Goal: Transaction & Acquisition: Purchase product/service

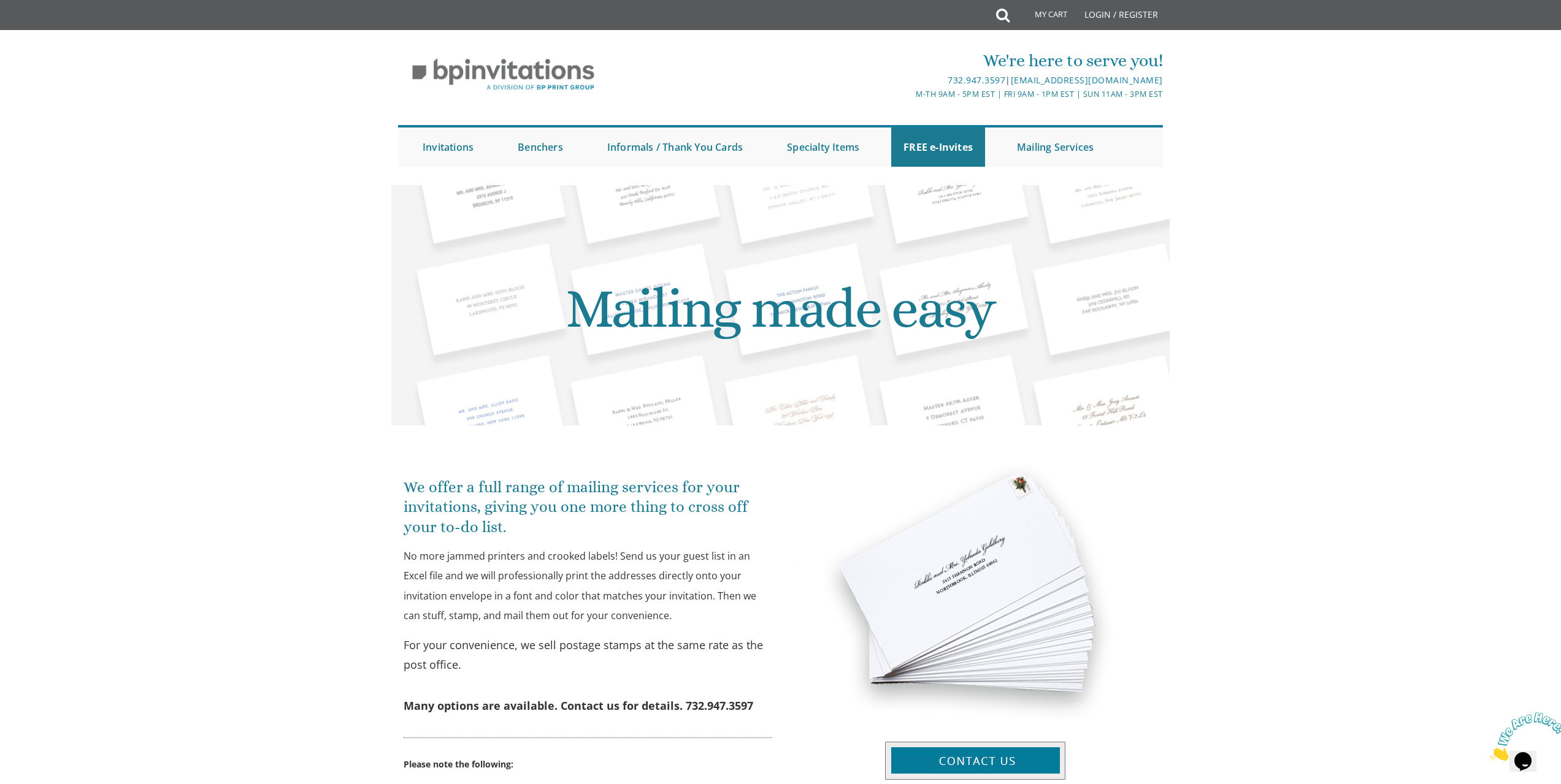
click at [1238, 93] on div "We're here to serve you! 732.947.3597 | [EMAIL_ADDRESS][DOMAIN_NAME] M-Th 9am -…" at bounding box center [780, 105] width 1561 height 137
drag, startPoint x: 1154, startPoint y: 82, endPoint x: 1008, endPoint y: 80, distance: 146.0
click at [1008, 80] on div "We're here to serve you! 732.947.3597 | [EMAIL_ADDRESS][DOMAIN_NAME] M-Th 9am -…" at bounding box center [780, 105] width 1561 height 137
copy link "[EMAIL_ADDRESS][DOMAIN_NAME]"
click at [1268, 114] on div "We're here to serve you! 732.947.3597 | [EMAIL_ADDRESS][DOMAIN_NAME] M-Th 9am -…" at bounding box center [780, 105] width 1561 height 137
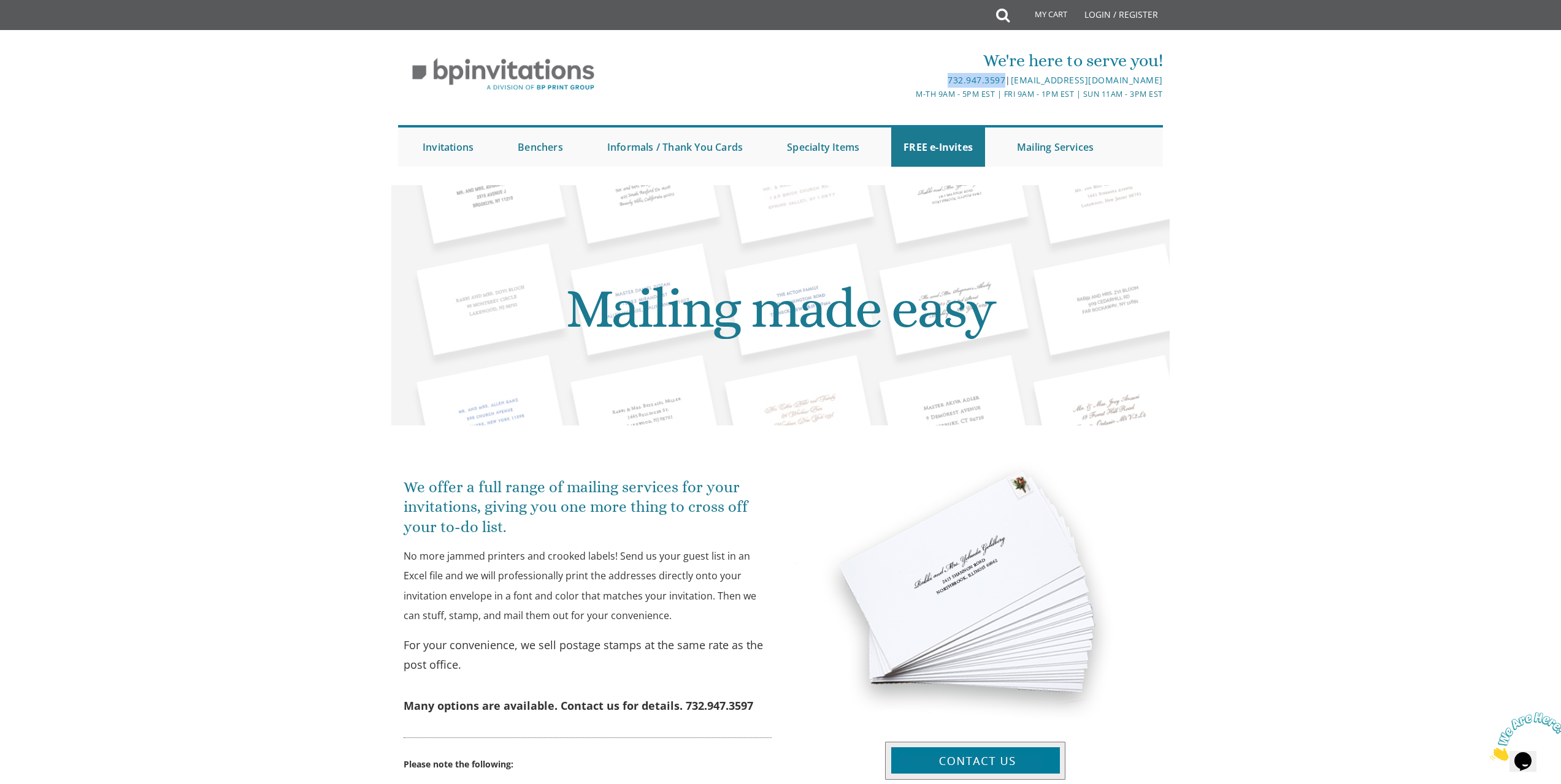
drag, startPoint x: 935, startPoint y: 76, endPoint x: 998, endPoint y: 82, distance: 63.3
click at [998, 82] on div "732.947.3597 | [EMAIL_ADDRESS][DOMAIN_NAME]" at bounding box center [909, 80] width 509 height 15
copy link "732.947.3597"
click at [1528, 755] on img at bounding box center [1528, 736] width 76 height 49
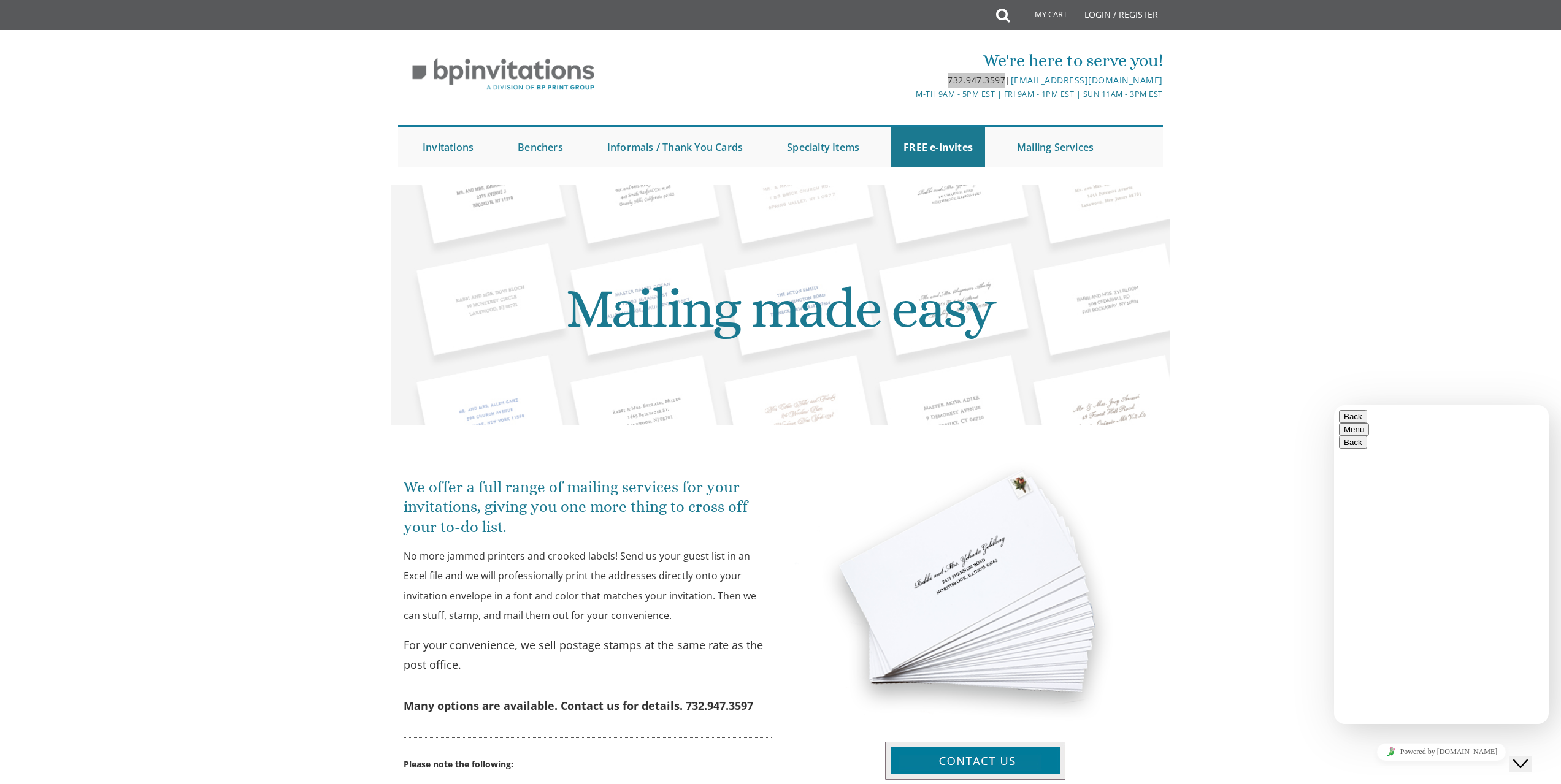
click at [1395, 767] on textarea at bounding box center [1395, 772] width 112 height 10
type textarea "you're not answering your phone"
click at [283, 148] on div "We're here to serve you! 732.947.3597 | [EMAIL_ADDRESS][DOMAIN_NAME] M-Th 9am -…" at bounding box center [780, 105] width 1561 height 137
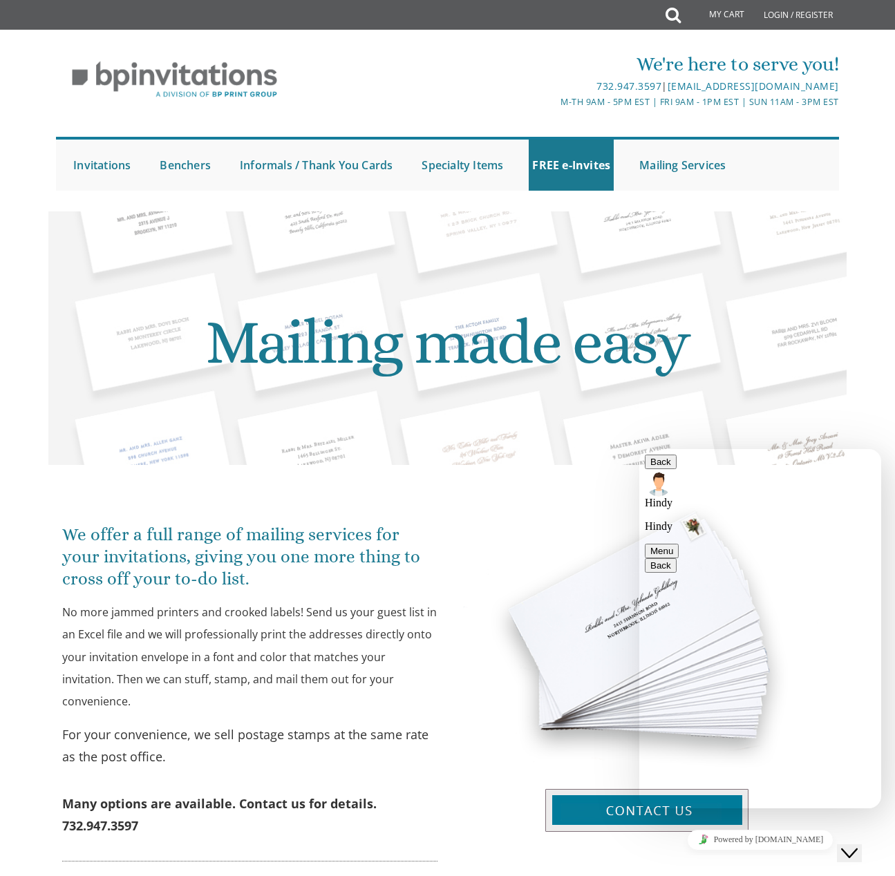
paste textarea "732.947.3597"
type textarea "732.947.3597"
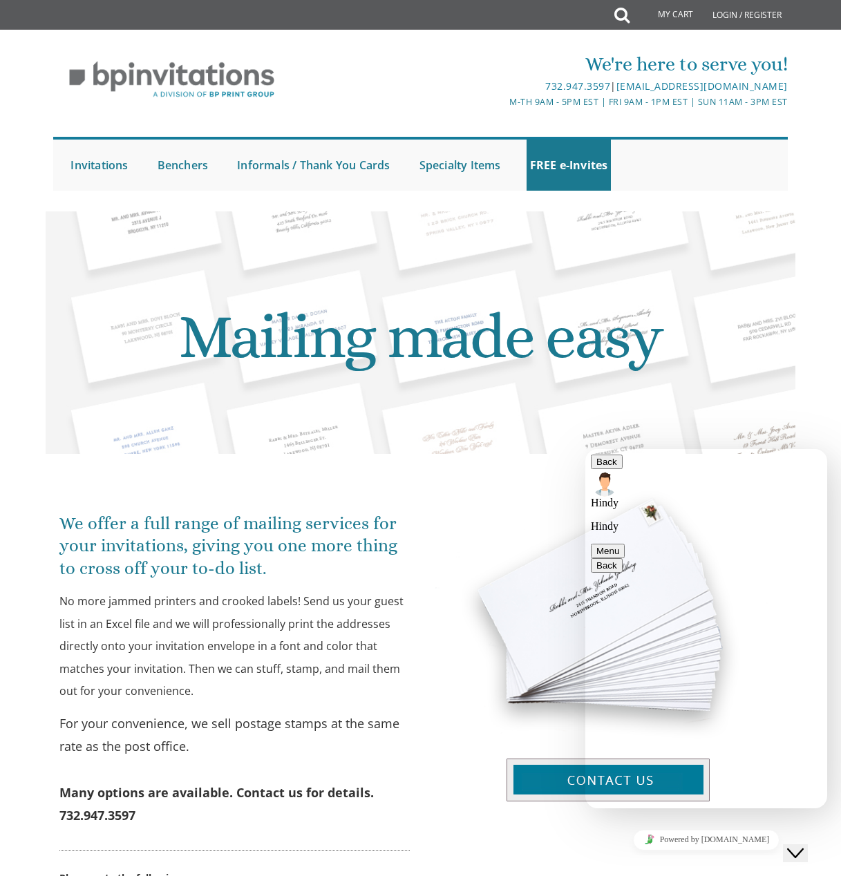
paste textarea "732.947.3597"
type textarea "732.947.3597"
type textarea "thats what i called"
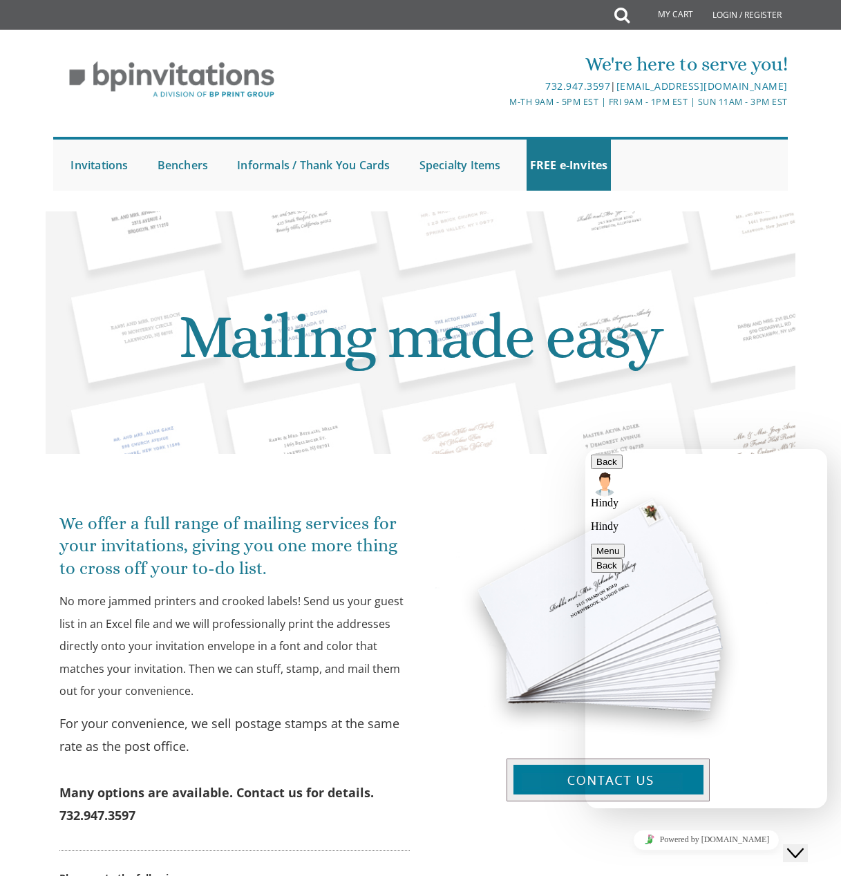
scroll to position [0, 0]
type textarea "in any case, what's the price for qty 300 invites heimish style (heb front, eng…"
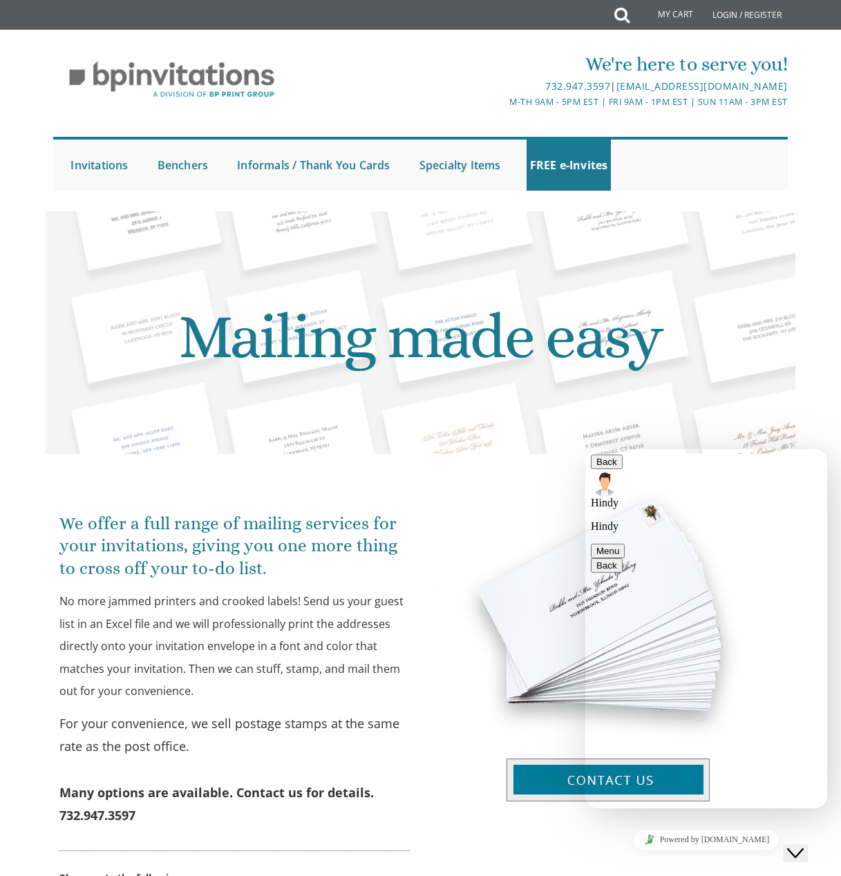
type textarea "[EMAIL_ADDRESS][DOMAIN_NAME]"
type textarea "[PERSON_NAME]"
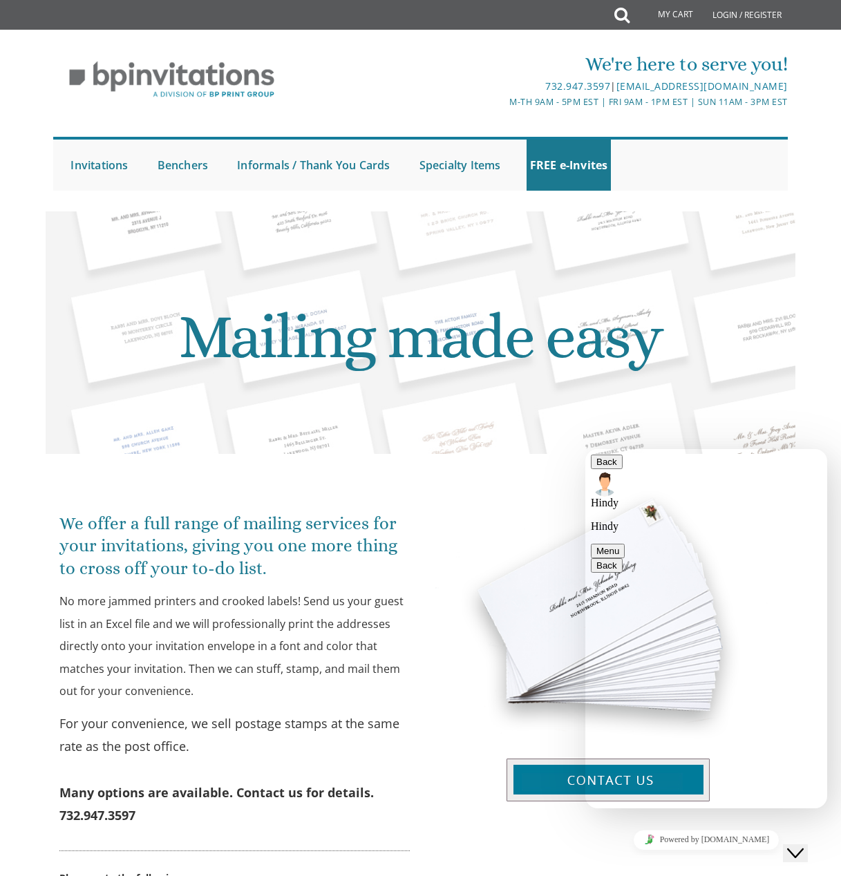
type textarea "wed"
drag, startPoint x: 652, startPoint y: 648, endPoint x: 703, endPoint y: 666, distance: 54.4
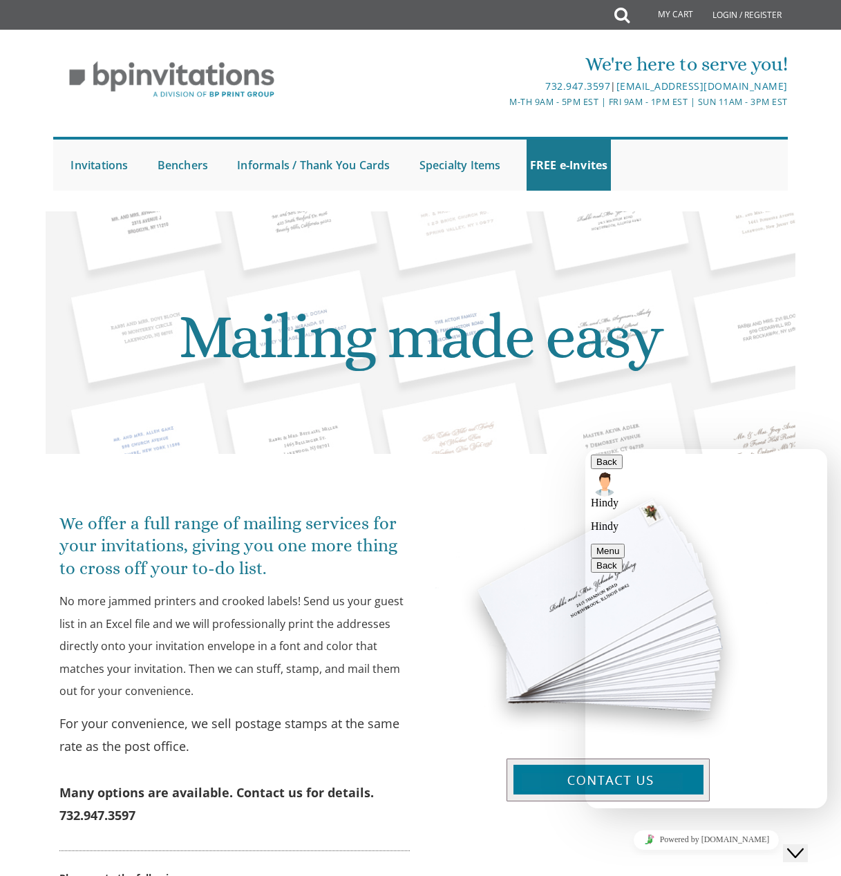
drag, startPoint x: 760, startPoint y: 643, endPoint x: 777, endPoint y: 693, distance: 52.5
copy span "price for qty 300 invites heimish style (heb front, eng back), plus unstamped r…"
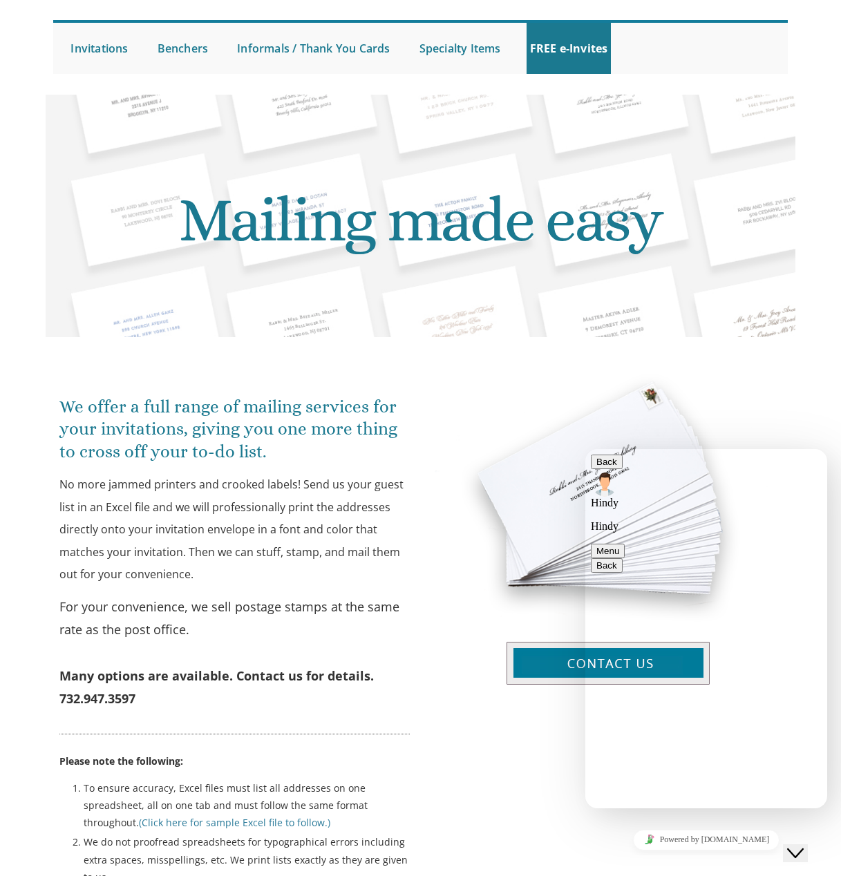
scroll to position [276, 0]
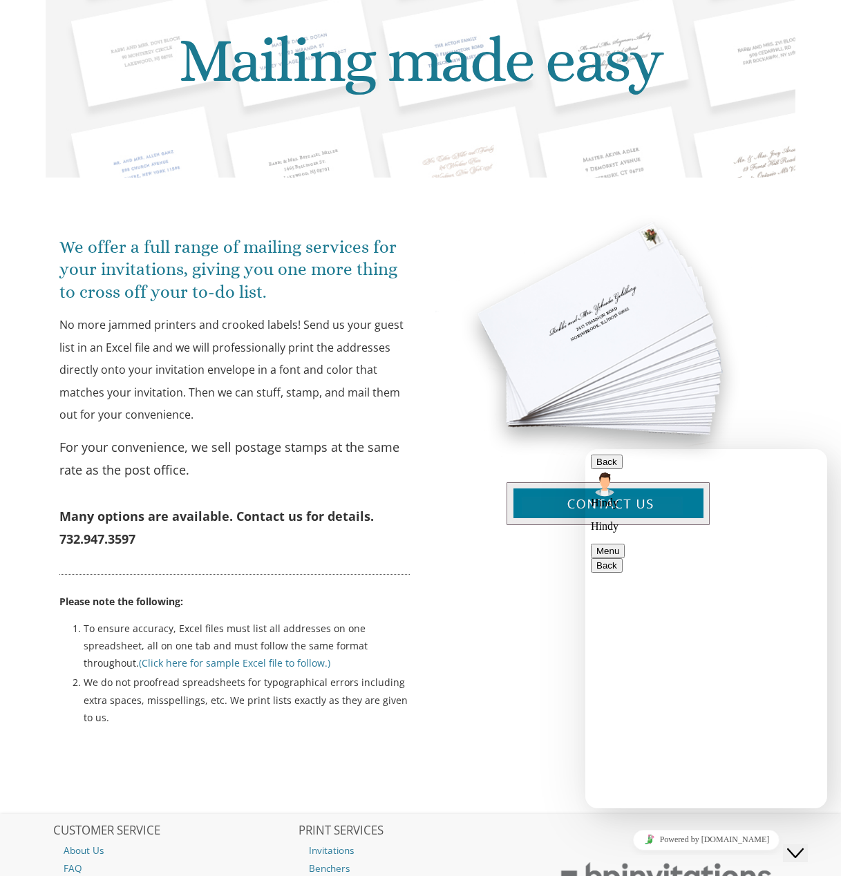
click at [462, 736] on div "We offer a full range of mailing services for your invitations, giving you one …" at bounding box center [421, 464] width 750 height 547
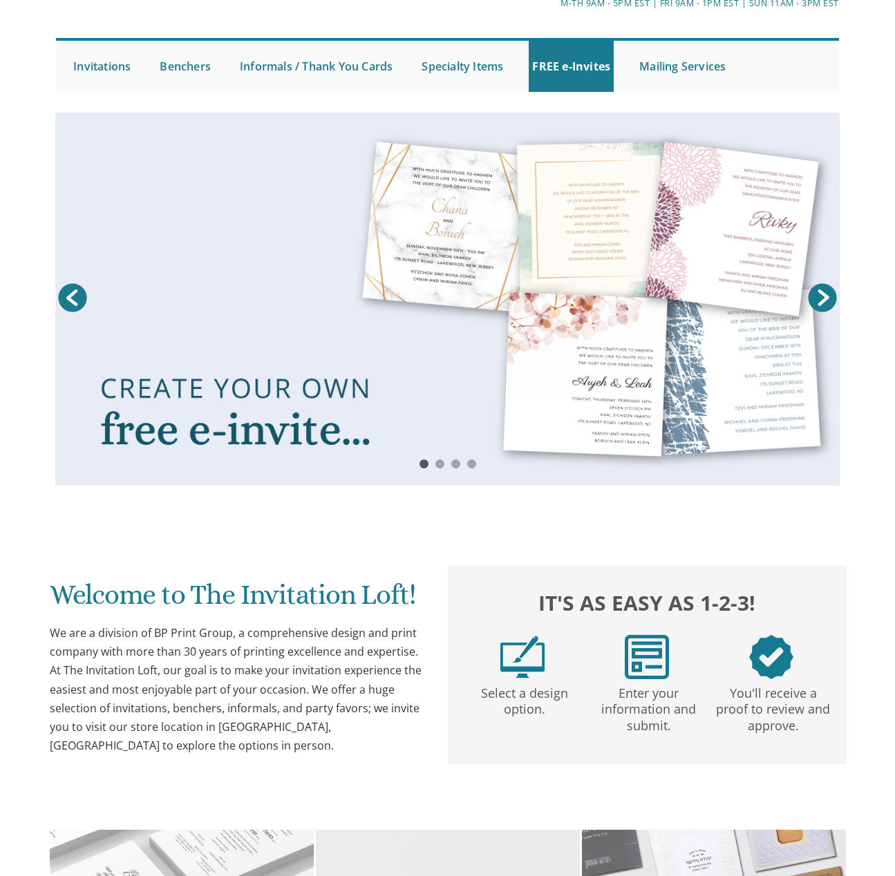
scroll to position [373, 0]
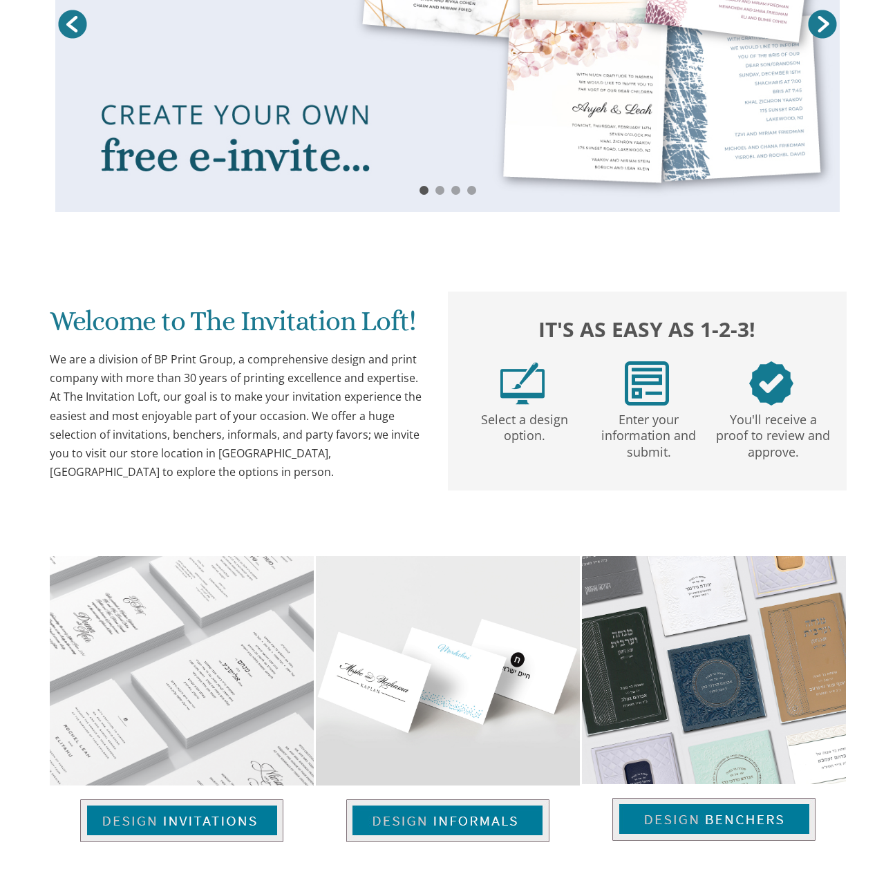
click at [170, 426] on div "We are a division of BP Print Group, a comprehensive design and print company w…" at bounding box center [236, 415] width 373 height 131
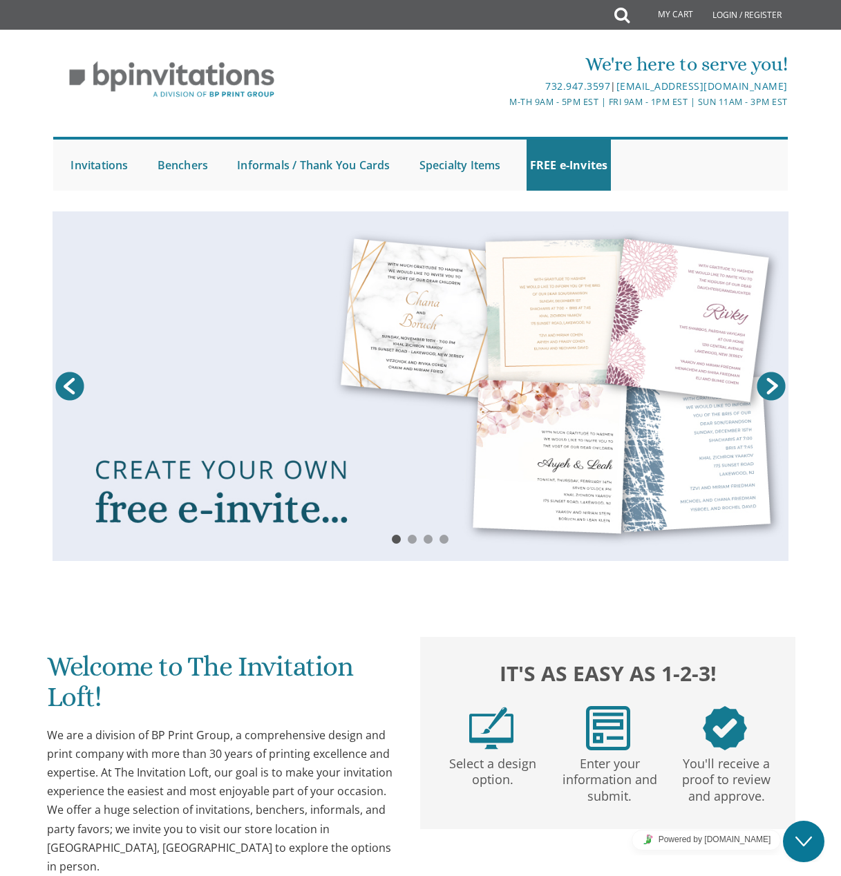
scroll to position [538, 0]
